Goal: Transaction & Acquisition: Download file/media

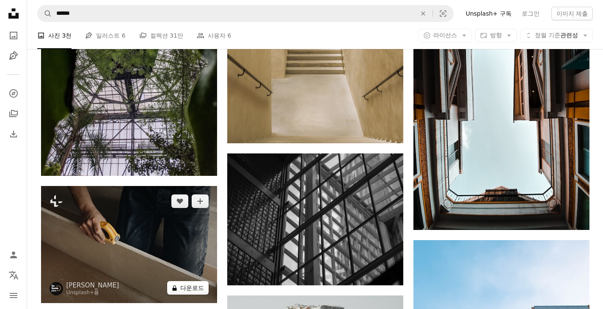
scroll to position [3241, 0]
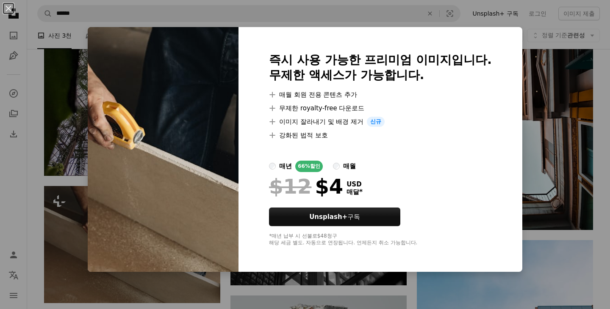
click at [486, 21] on div "An X shape 즉시 사용 가능한 프리미엄 이미지입니다. 무제한 액세스가 가능합니다. A plus sign 매월 회원 전용 콘텐츠 추가 A…" at bounding box center [305, 154] width 610 height 309
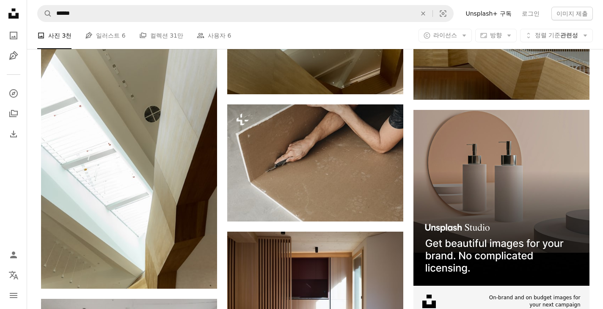
scroll to position [2757, 0]
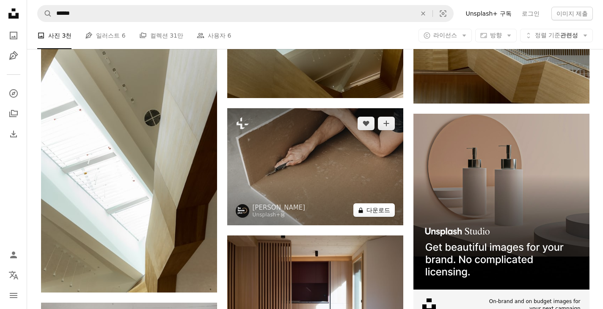
click at [379, 217] on button "A lock 다운로드" at bounding box center [373, 211] width 41 height 14
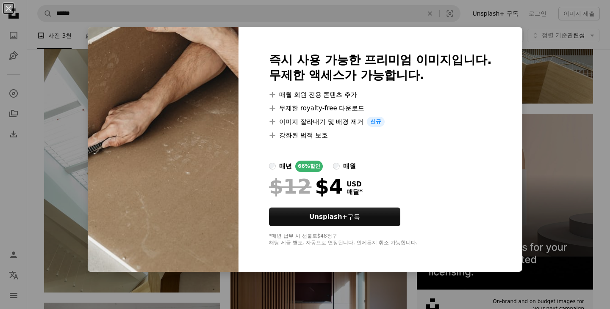
click at [478, 14] on div "An X shape 즉시 사용 가능한 프리미엄 이미지입니다. 무제한 액세스가 가능합니다. A plus sign 매월 회원 전용 콘텐츠 추가 A…" at bounding box center [305, 154] width 610 height 309
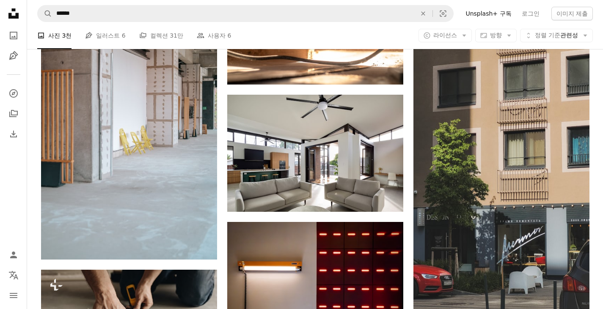
scroll to position [2492, 0]
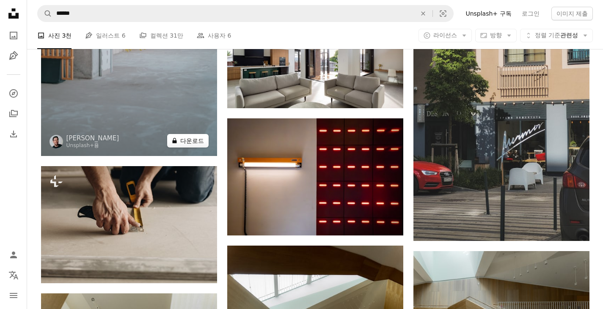
click at [191, 139] on button "A lock 다운로드" at bounding box center [187, 141] width 41 height 14
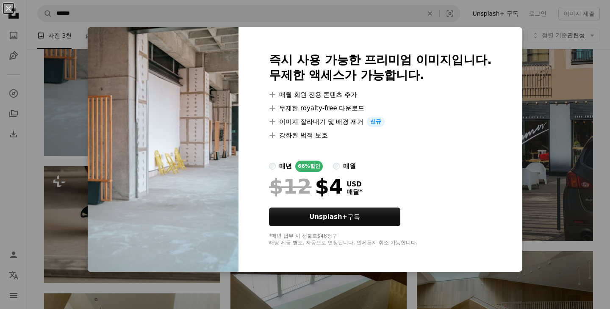
click at [510, 4] on div "An X shape 즉시 사용 가능한 프리미엄 이미지입니다. 무제한 액세스가 가능합니다. A plus sign 매월 회원 전용 콘텐츠 추가 A…" at bounding box center [305, 154] width 610 height 309
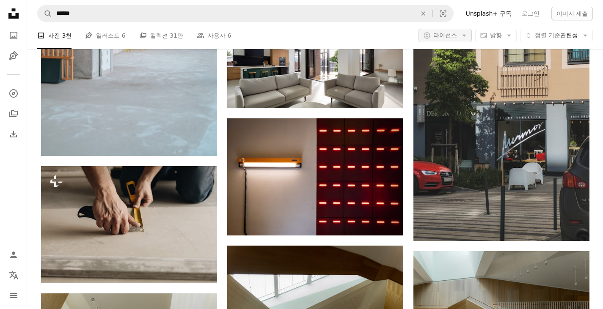
click at [457, 34] on button "A copyright icon © 라이선스 Arrow down" at bounding box center [445, 36] width 53 height 14
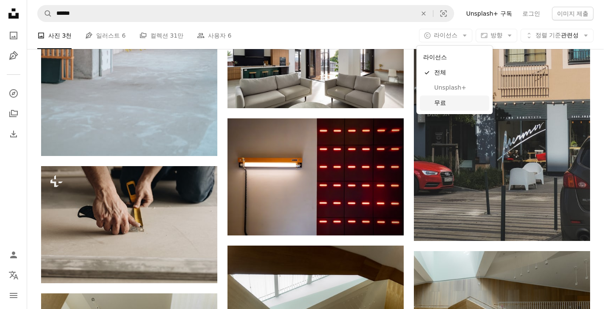
click at [445, 104] on span "무료" at bounding box center [460, 103] width 52 height 8
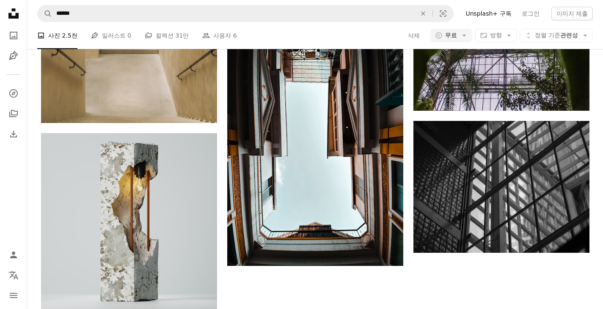
scroll to position [741, 0]
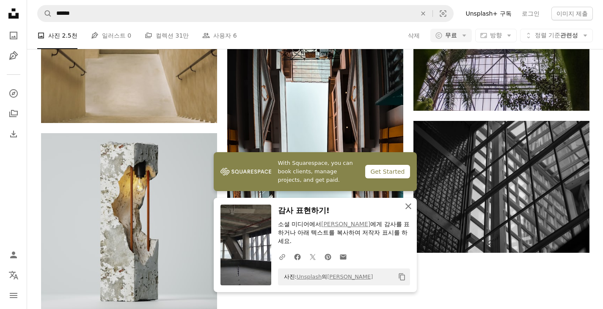
click at [407, 203] on icon "An X shape" at bounding box center [408, 207] width 10 height 10
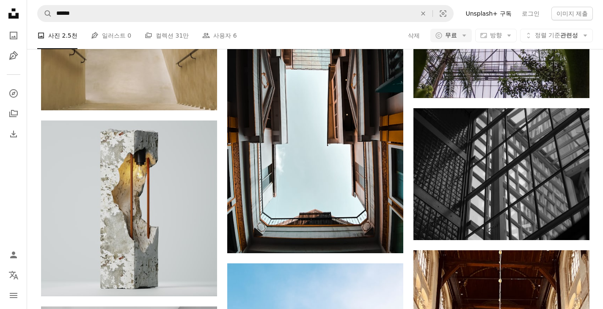
scroll to position [8580, 0]
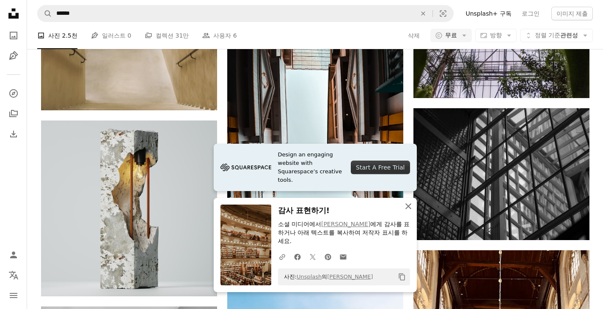
click at [409, 207] on icon "An X shape" at bounding box center [408, 207] width 10 height 10
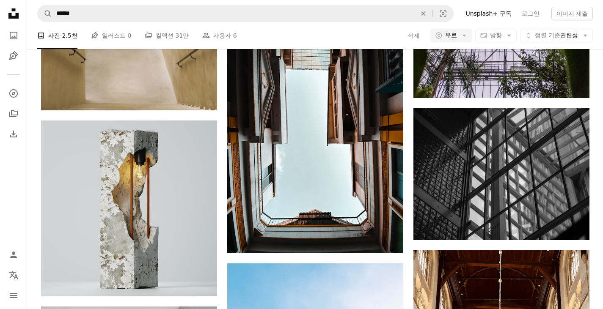
scroll to position [1240, 0]
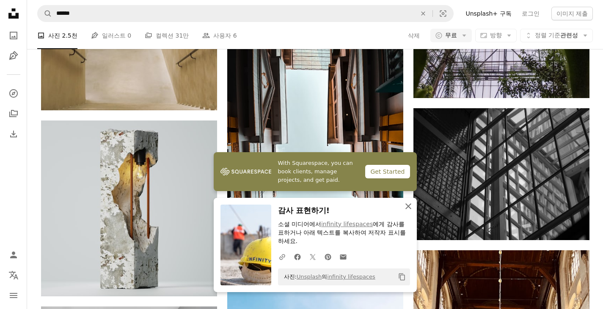
click at [411, 203] on icon "An X shape" at bounding box center [408, 207] width 10 height 10
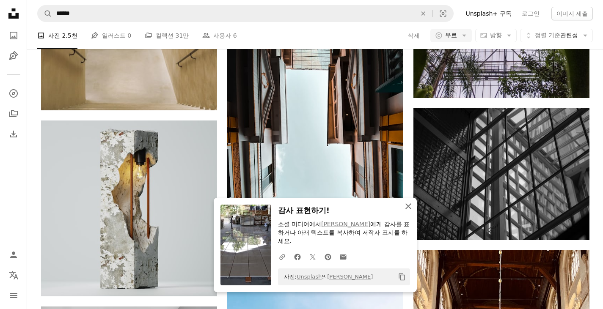
click at [406, 206] on icon "An X shape" at bounding box center [408, 207] width 10 height 10
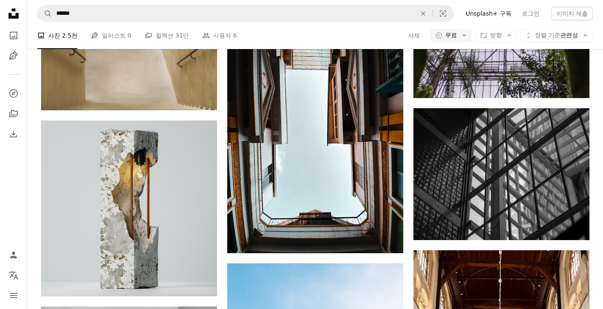
scroll to position [1332, 0]
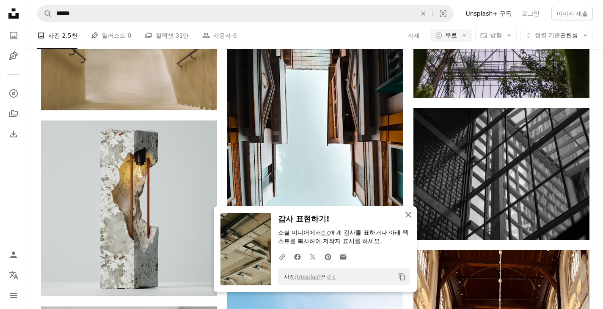
click at [407, 217] on icon "An X shape" at bounding box center [408, 215] width 10 height 10
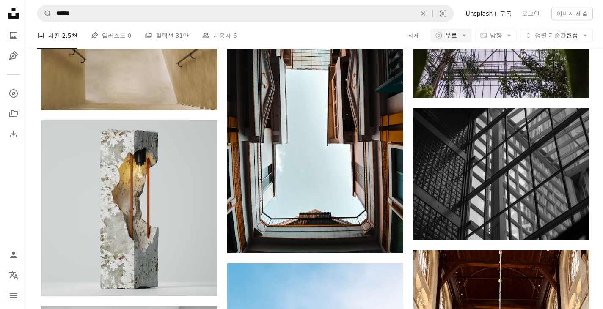
scroll to position [707, 0]
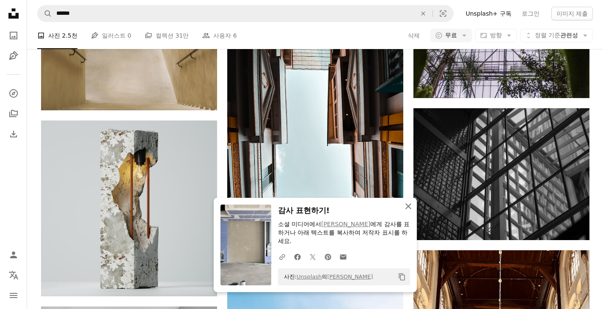
click at [406, 207] on icon "An X shape" at bounding box center [408, 207] width 10 height 10
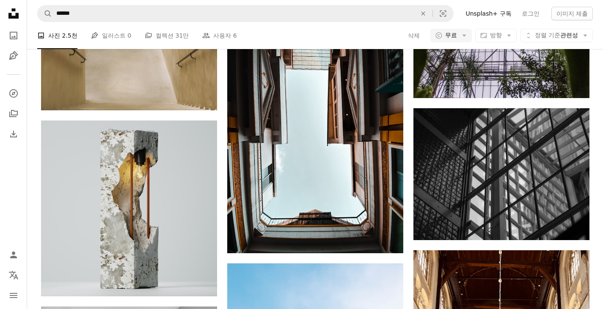
scroll to position [893, 0]
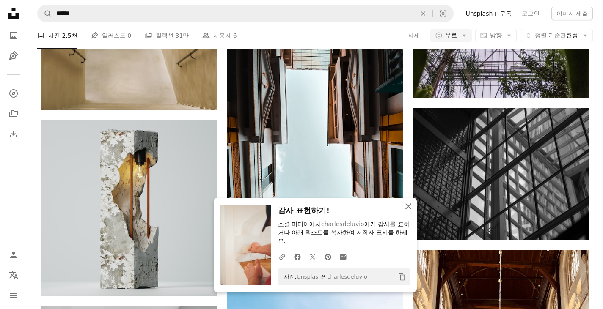
click at [409, 207] on icon "button" at bounding box center [409, 207] width 6 height 6
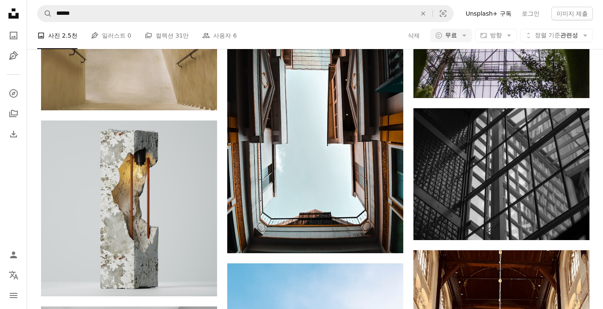
scroll to position [405, 0]
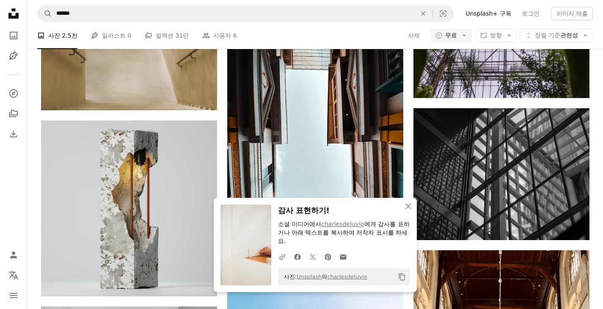
scroll to position [558, 0]
